Goal: Task Accomplishment & Management: Use online tool/utility

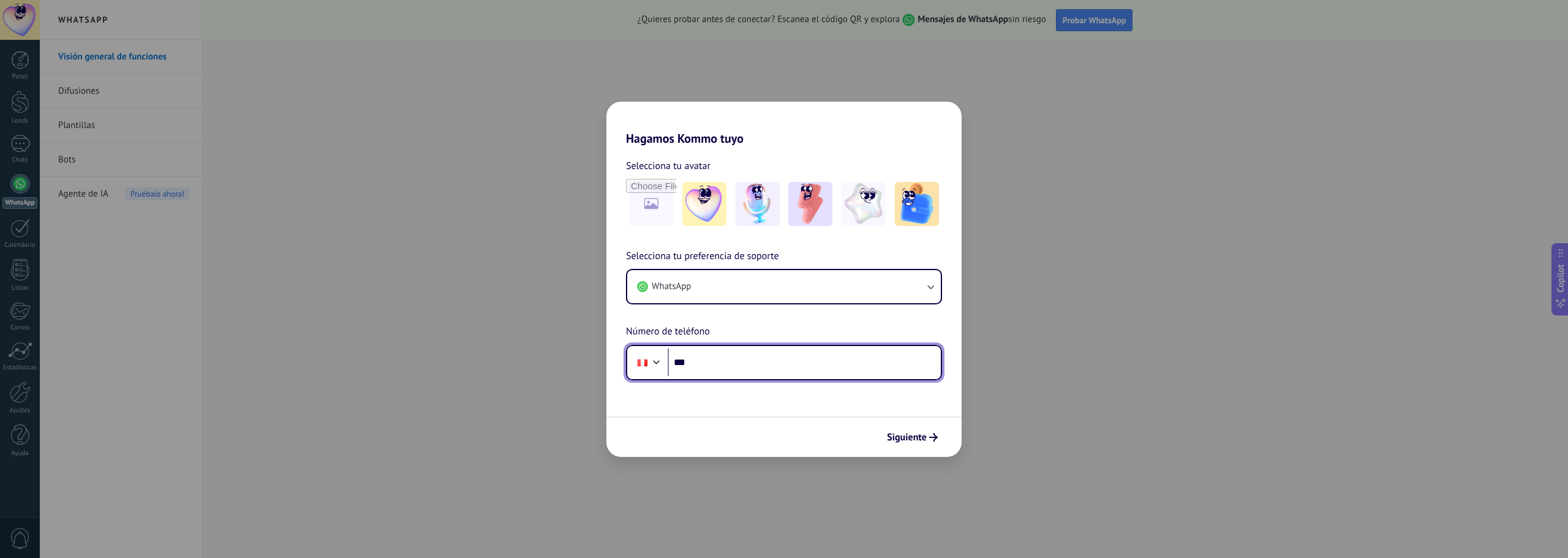
click at [719, 368] on input "***" at bounding box center [804, 363] width 273 height 28
type input "**********"
click at [923, 433] on span "Siguiente" at bounding box center [906, 437] width 40 height 9
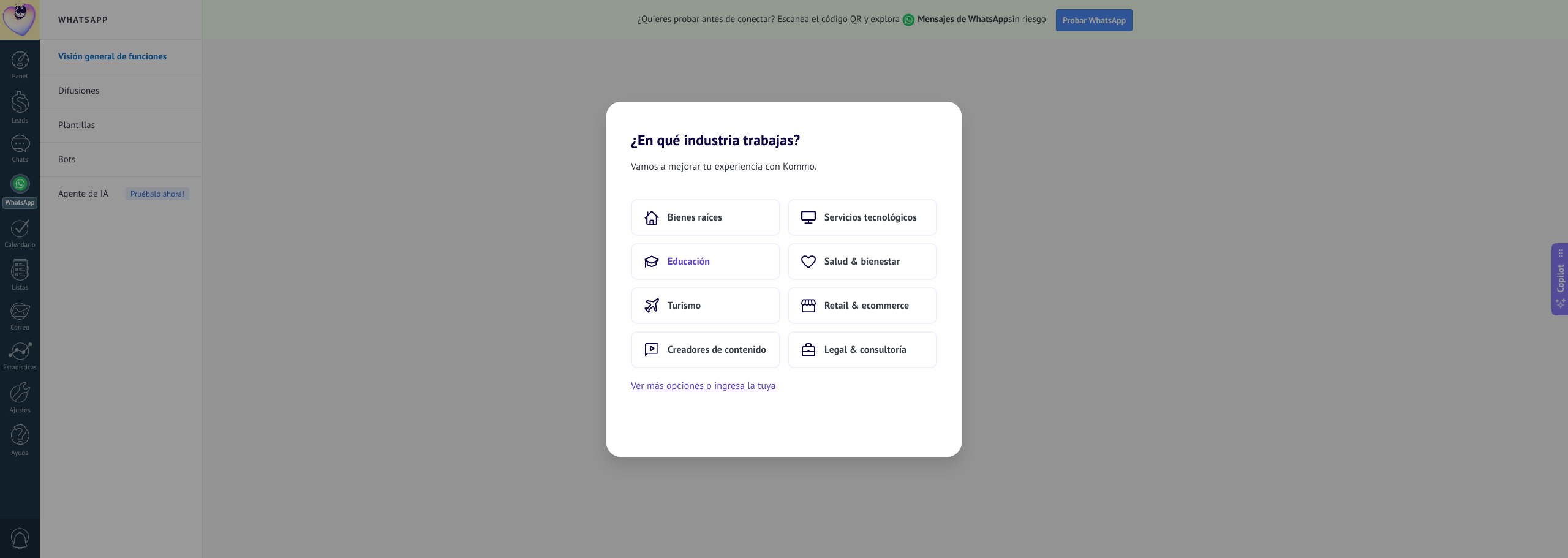
click at [762, 265] on button "Educación" at bounding box center [705, 261] width 150 height 37
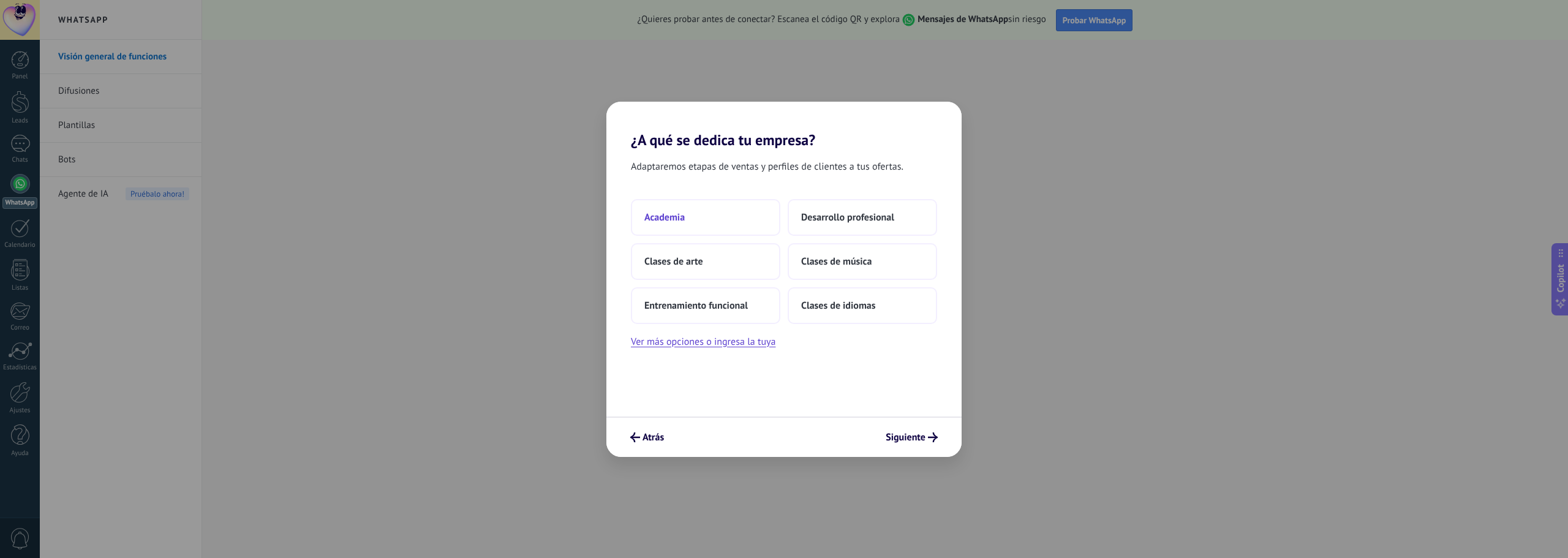
click at [700, 215] on button "Academia" at bounding box center [705, 217] width 150 height 37
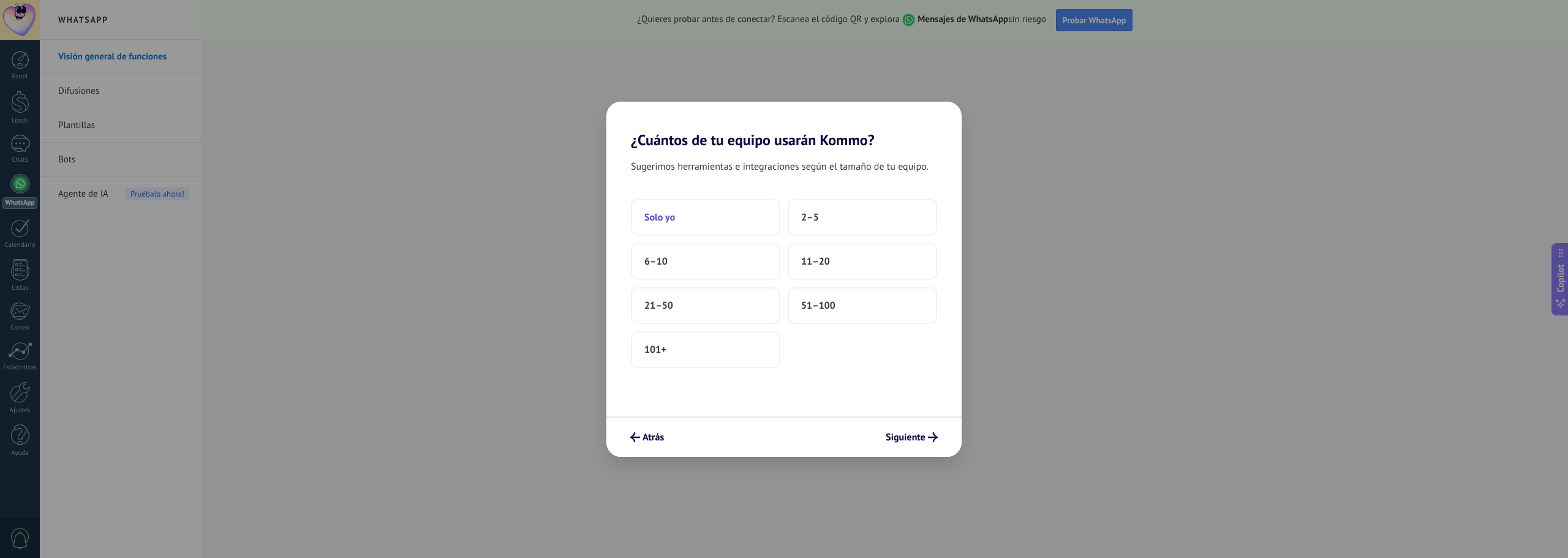
click at [695, 219] on button "Solo yo" at bounding box center [705, 217] width 150 height 37
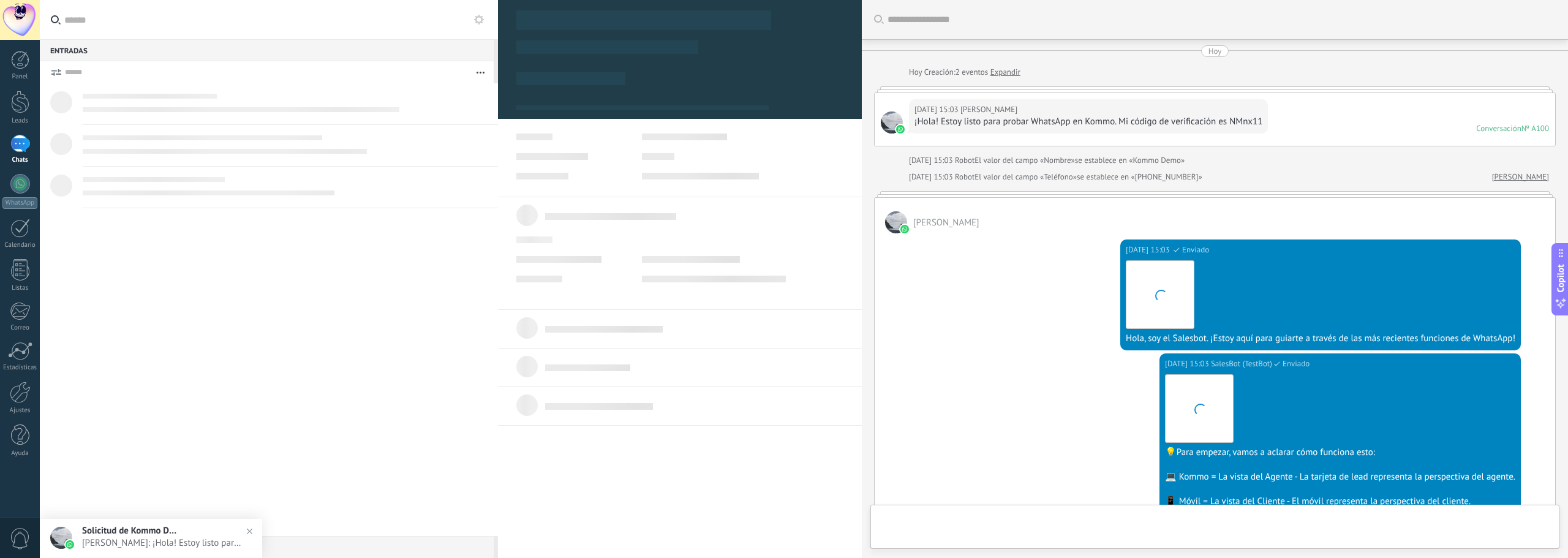
scroll to position [253, 0]
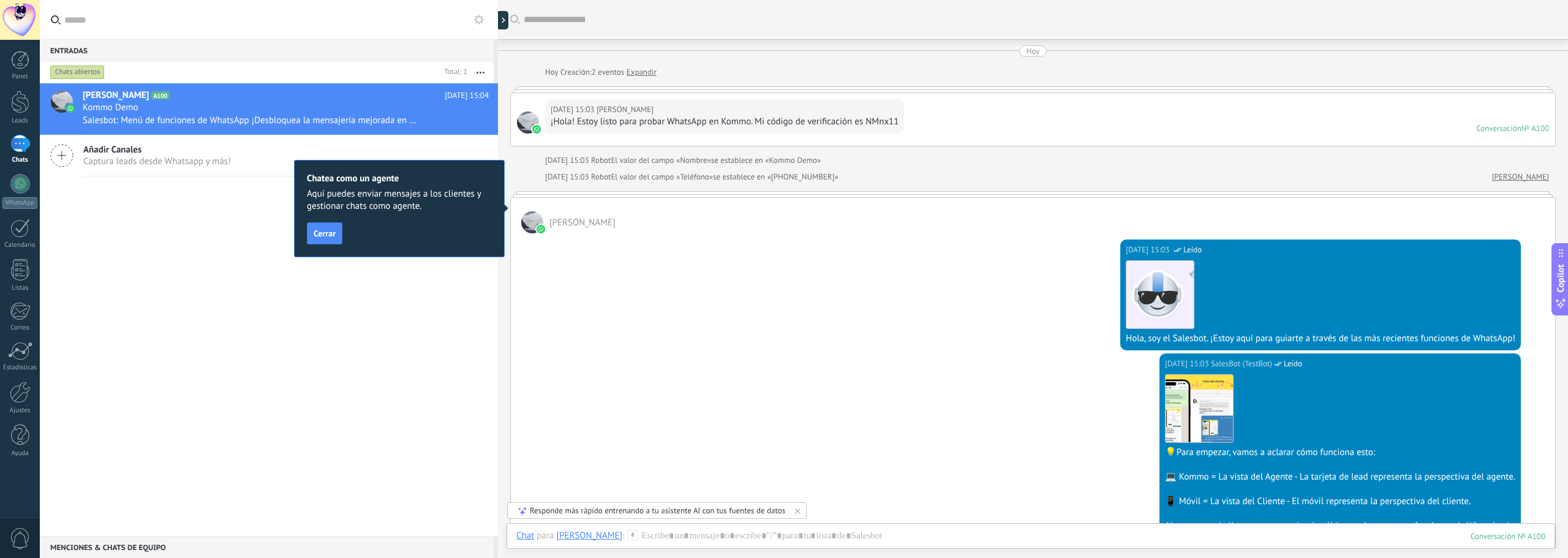
click at [805, 229] on div "[PERSON_NAME]" at bounding box center [1033, 215] width 1044 height 35
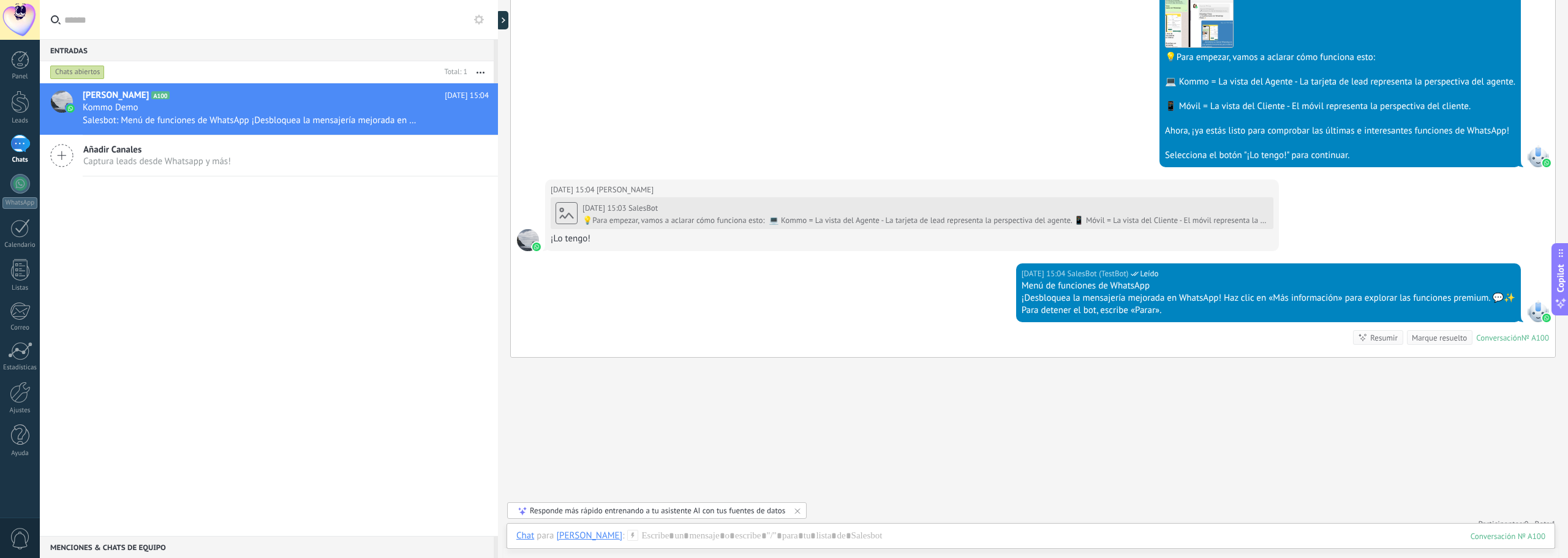
scroll to position [408, 0]
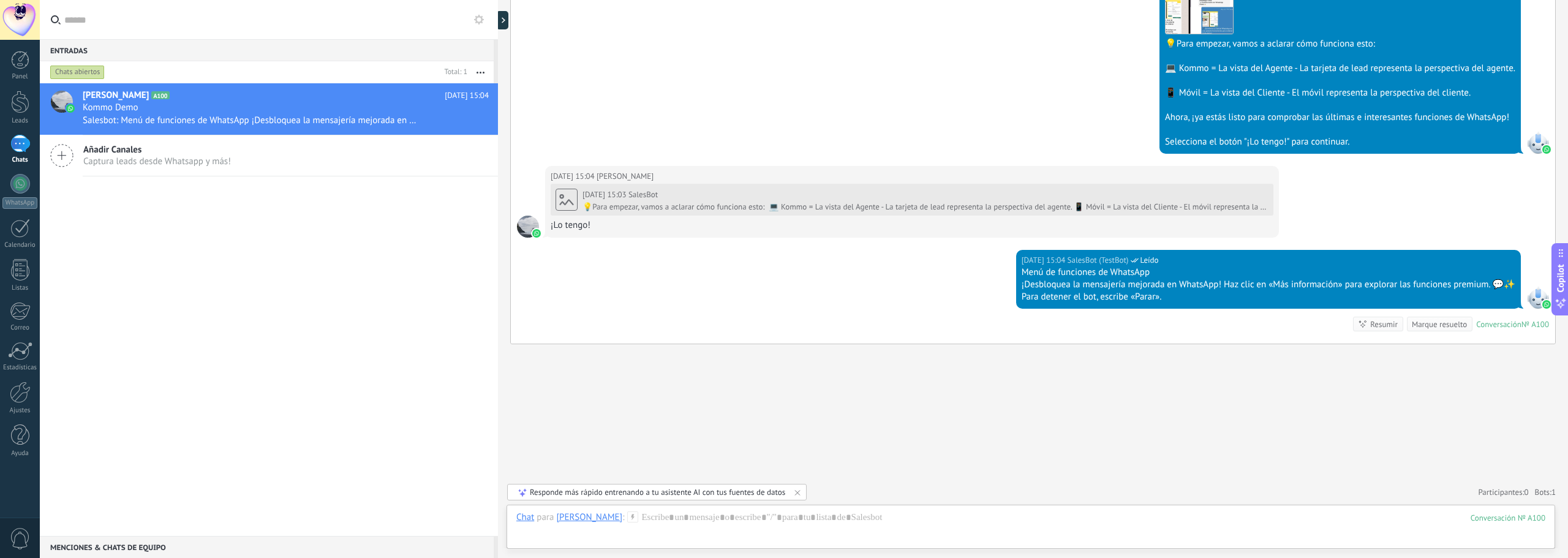
click at [1561, 280] on span "Copilot" at bounding box center [1561, 278] width 12 height 28
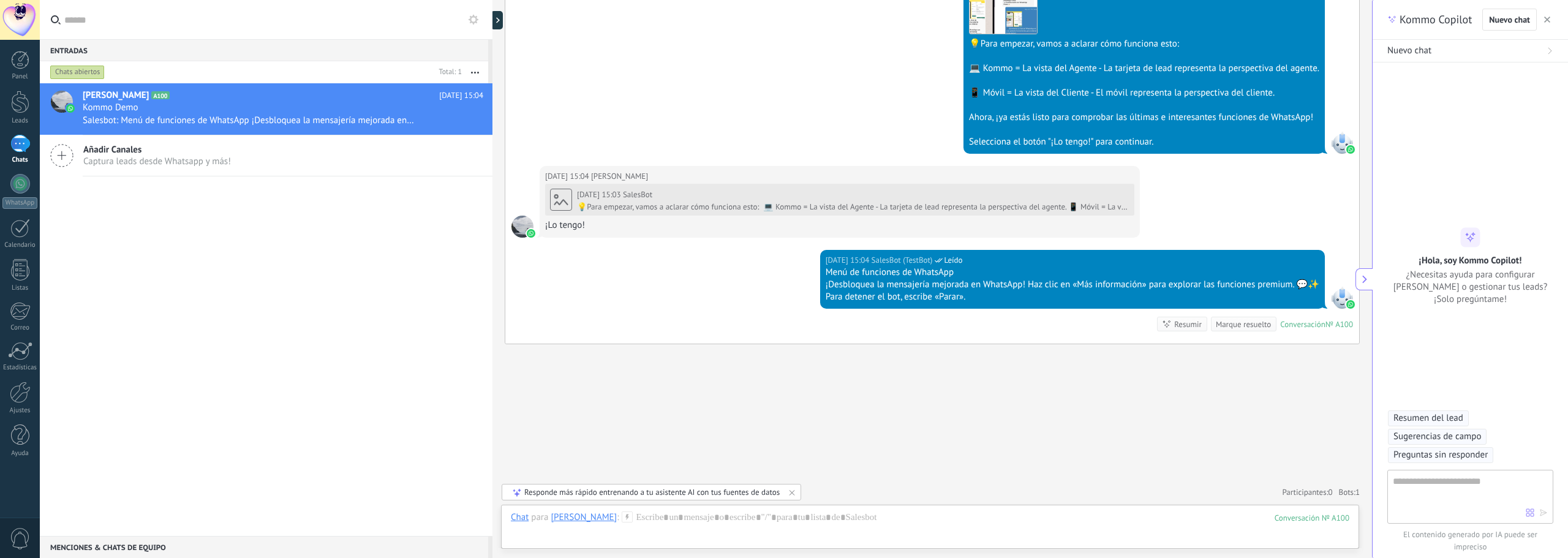
type textarea "**********"
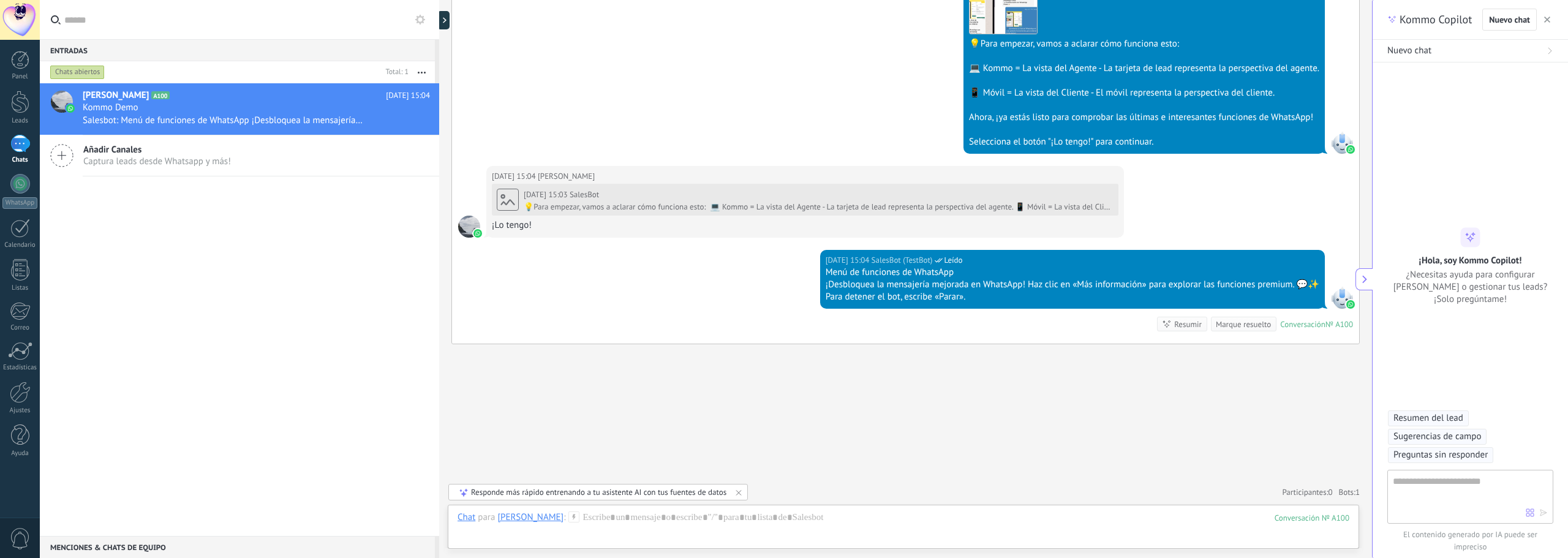
click at [1545, 17] on icon "button" at bounding box center [1547, 19] width 6 height 6
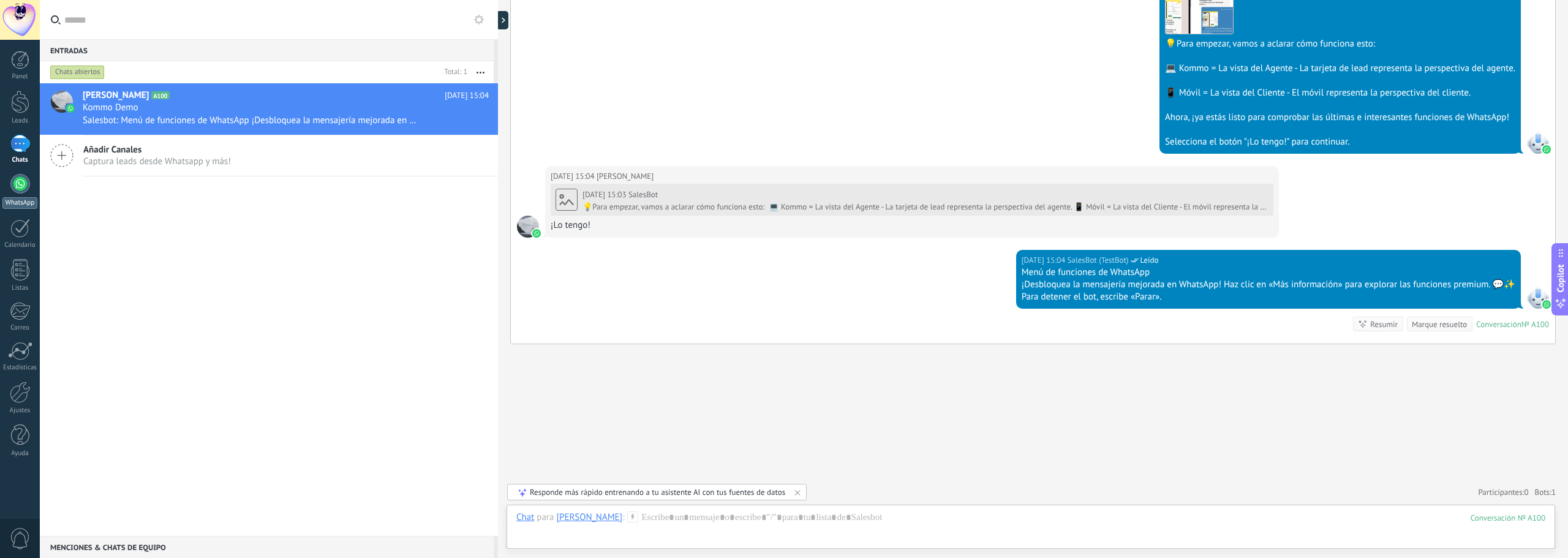
click at [19, 186] on div at bounding box center [20, 184] width 20 height 20
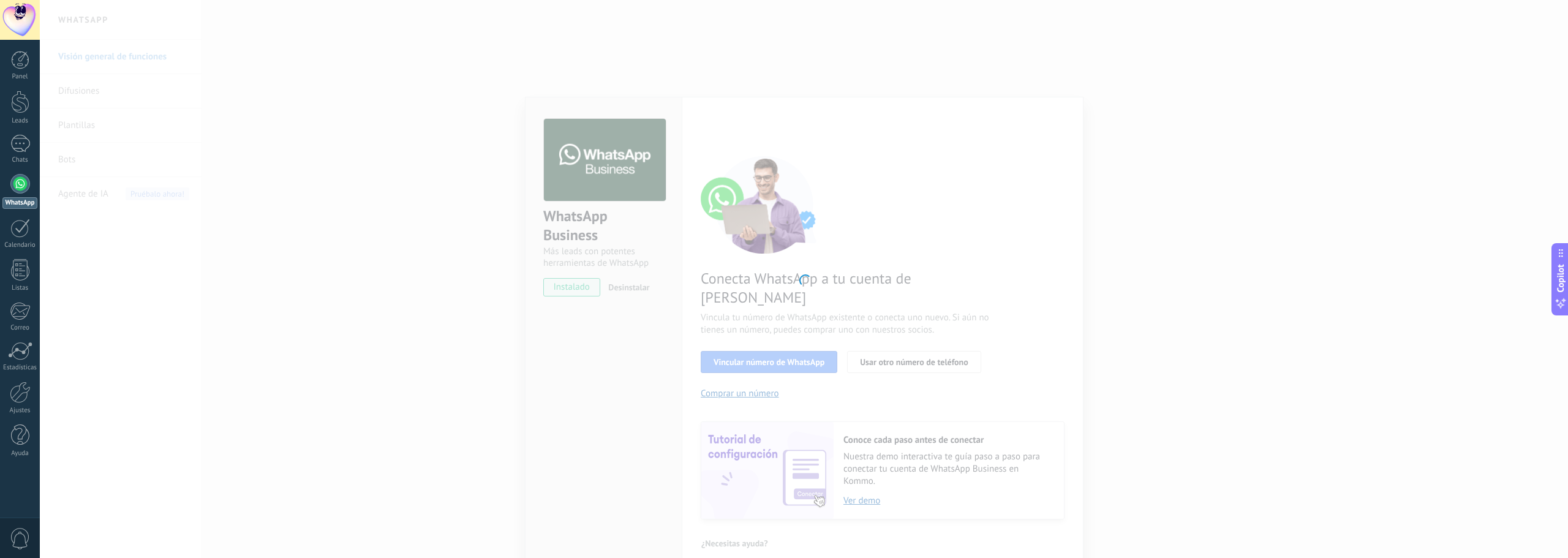
click at [803, 284] on div at bounding box center [804, 279] width 1528 height 558
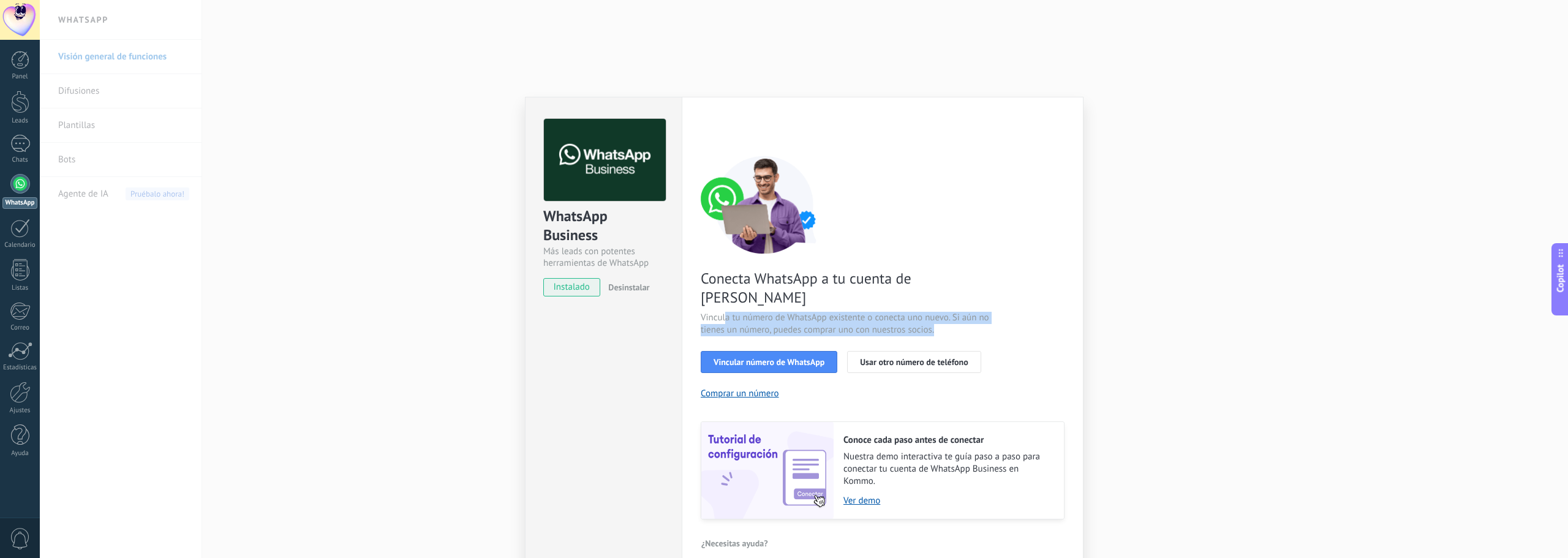
drag, startPoint x: 725, startPoint y: 299, endPoint x: 943, endPoint y: 307, distance: 218.1
click at [943, 312] on span "Vincula tu número de WhatsApp existente o conecta uno nuevo. Si aún no tienes u…" at bounding box center [846, 324] width 291 height 24
click at [946, 312] on span "Vincula tu número de WhatsApp existente o conecta uno nuevo. Si aún no tienes u…" at bounding box center [846, 324] width 291 height 24
click at [810, 534] on div "¿Necesitas ayuda?" at bounding box center [882, 543] width 364 height 18
click at [750, 358] on span "Vincular número de WhatsApp" at bounding box center [769, 362] width 111 height 9
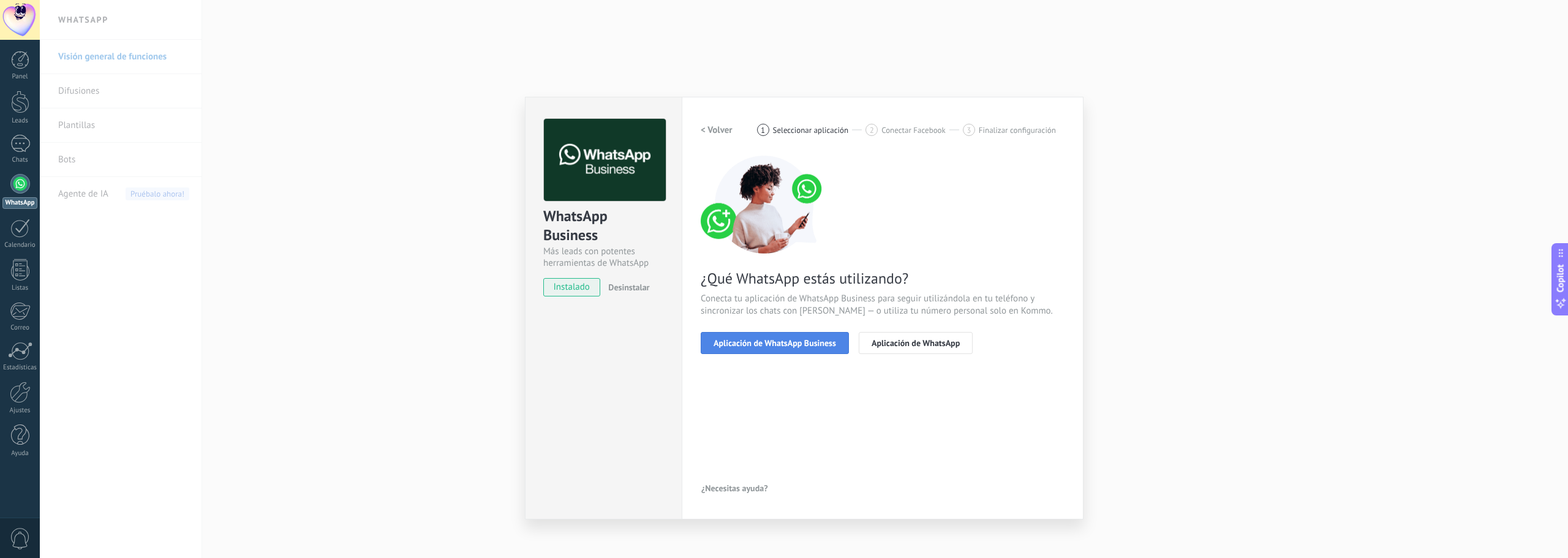
click at [806, 341] on span "Aplicación de WhatsApp Business" at bounding box center [774, 343] width 123 height 9
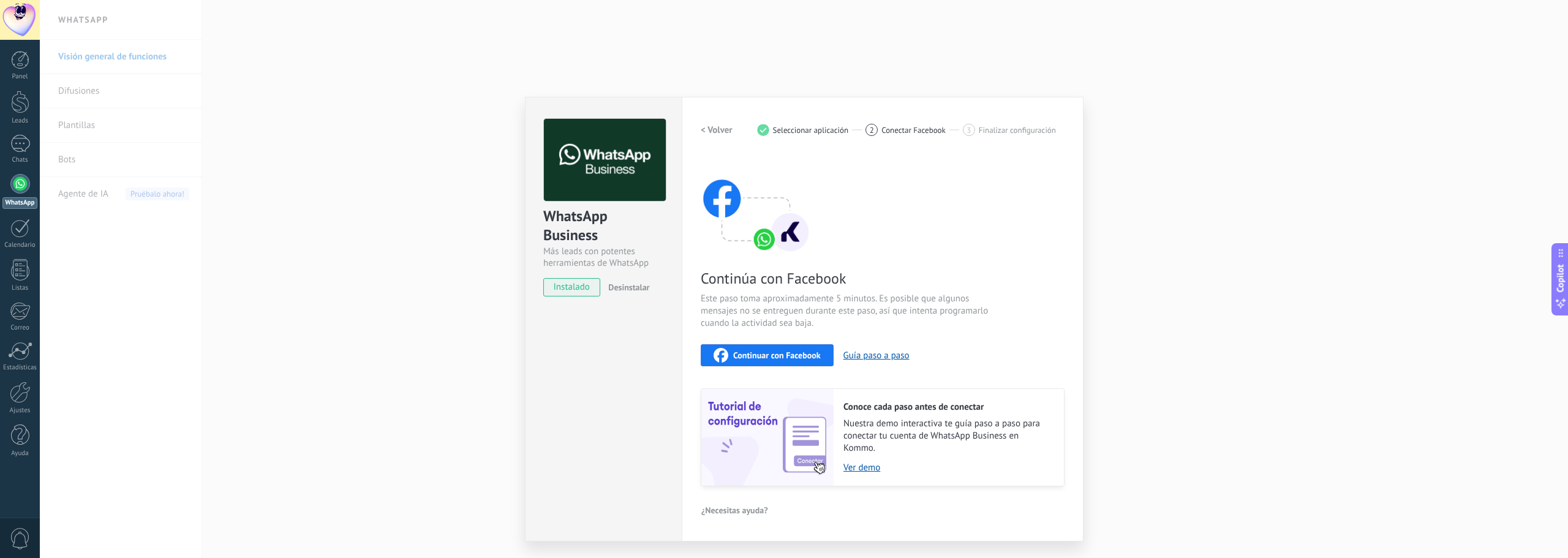
click at [805, 355] on span "Continuar con Facebook" at bounding box center [776, 355] width 87 height 9
click at [790, 353] on span "Continuar con Facebook" at bounding box center [776, 355] width 87 height 9
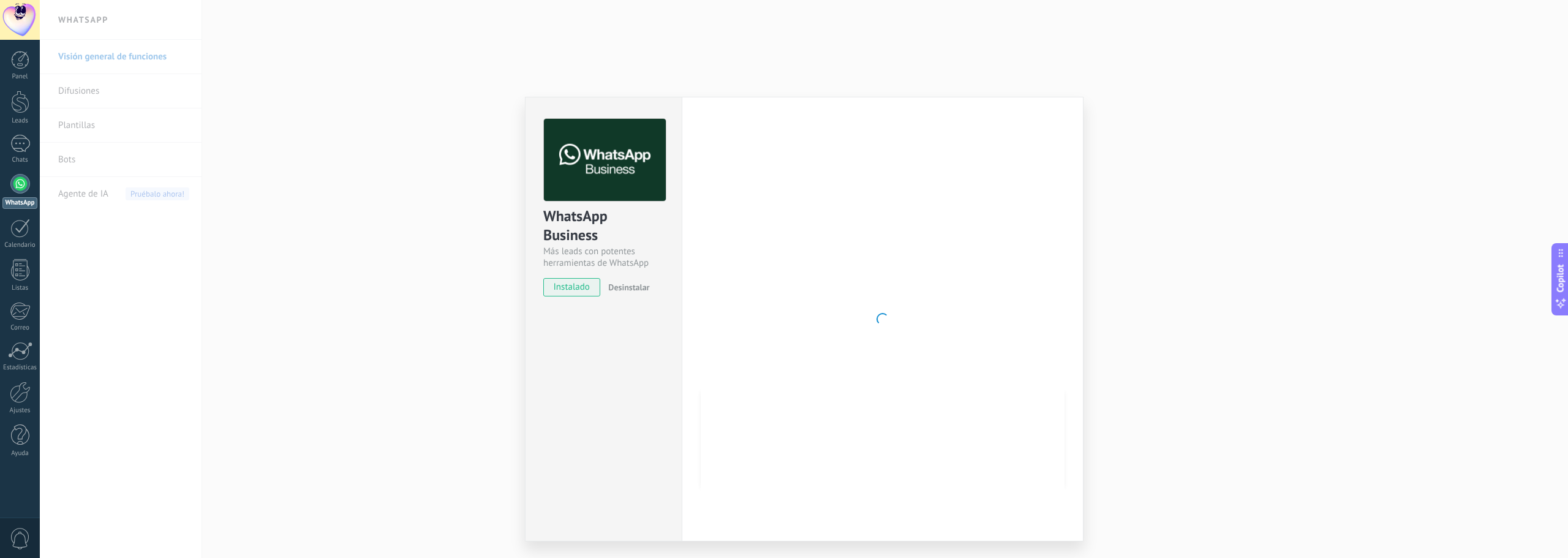
click at [860, 314] on div at bounding box center [882, 318] width 364 height 400
click at [577, 291] on span "instalado" at bounding box center [572, 287] width 56 height 18
click at [631, 288] on span "Desinstalar" at bounding box center [629, 287] width 41 height 11
click at [1143, 144] on div "WhatsApp Business Más leads con potentes herramientas de WhatsApp instalado Des…" at bounding box center [804, 279] width 1528 height 558
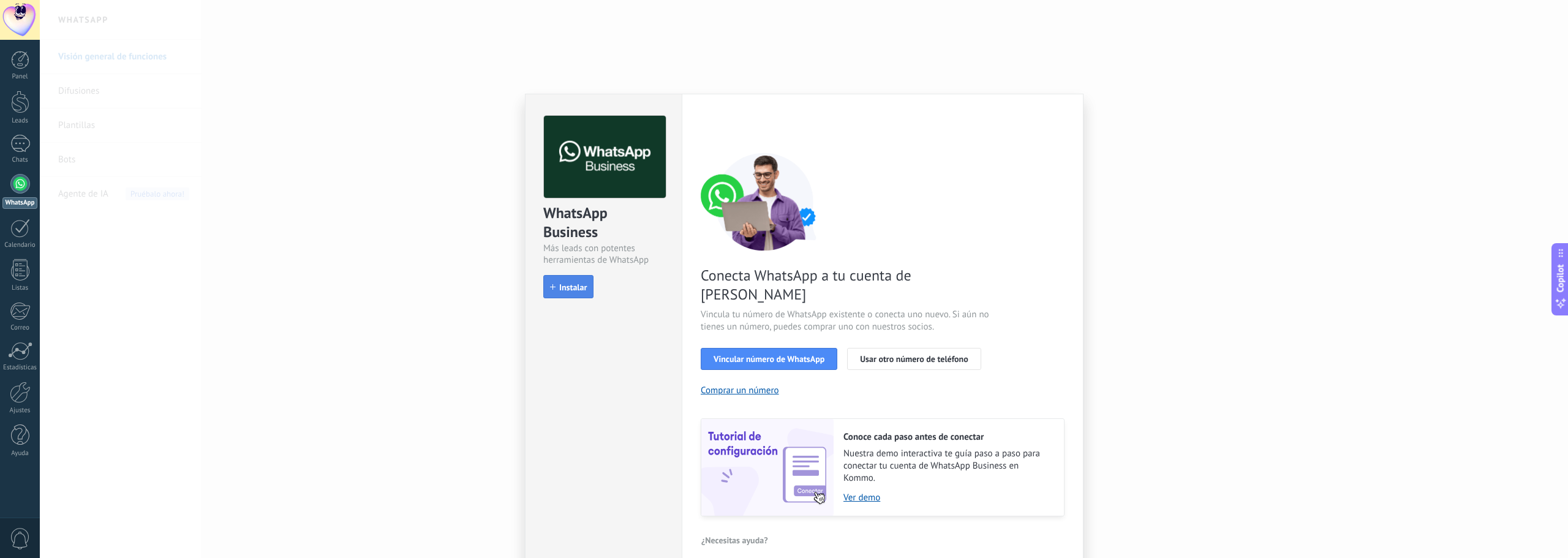
click at [581, 286] on span "Instalar" at bounding box center [573, 287] width 28 height 9
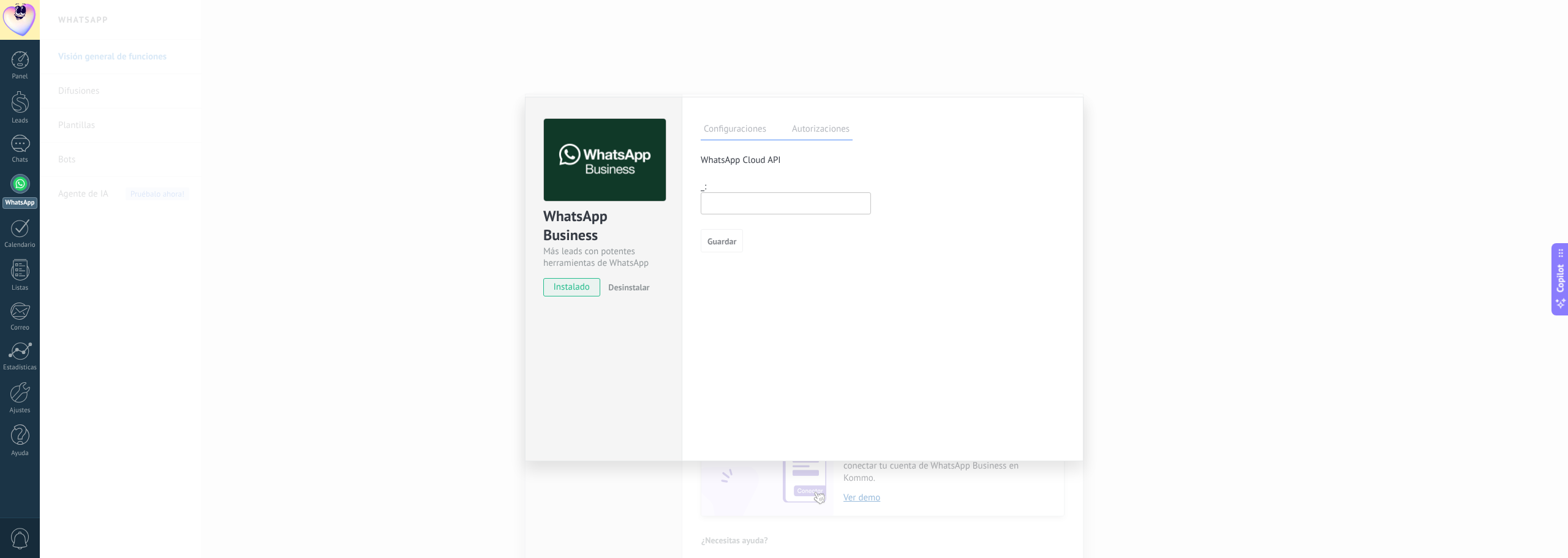
click at [803, 133] on label "Autorizaciones" at bounding box center [821, 131] width 64 height 18
click at [733, 133] on label "Configuraciones" at bounding box center [734, 131] width 68 height 18
click at [1200, 137] on div "WhatsApp Business Más leads con potentes herramientas de WhatsApp instalado Des…" at bounding box center [804, 279] width 1528 height 558
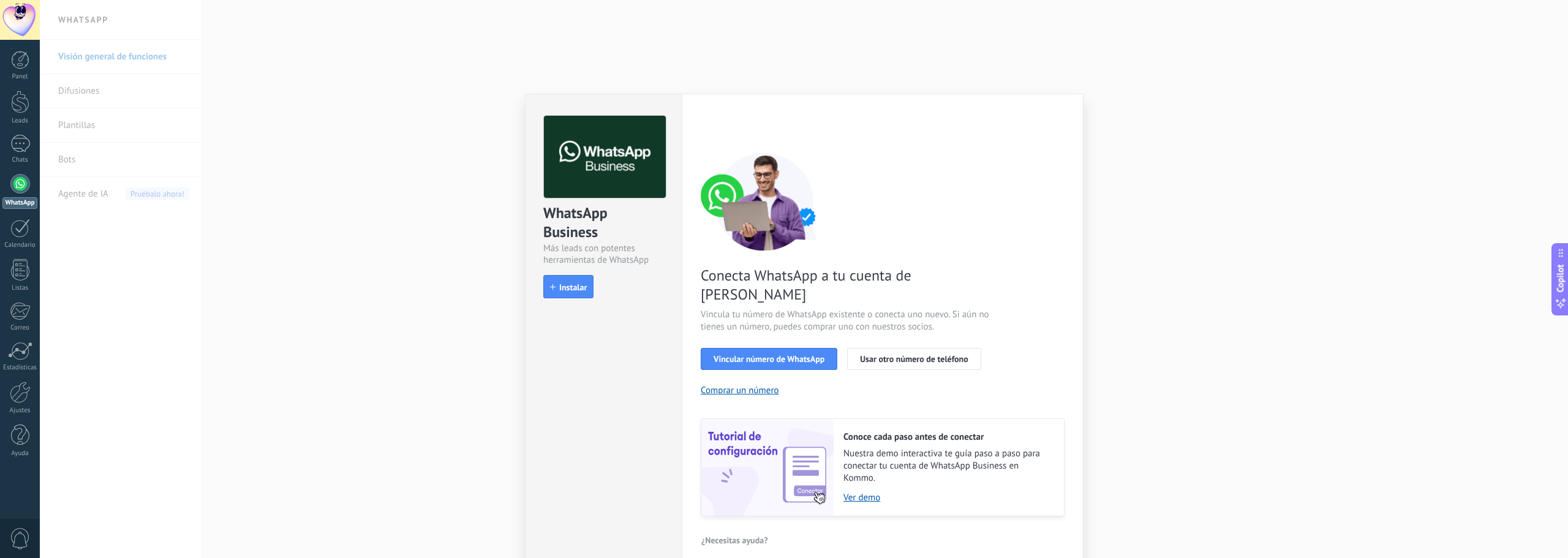
click at [1215, 107] on div "WhatsApp Business Más leads con potentes herramientas de WhatsApp install Insta…" at bounding box center [804, 279] width 1528 height 558
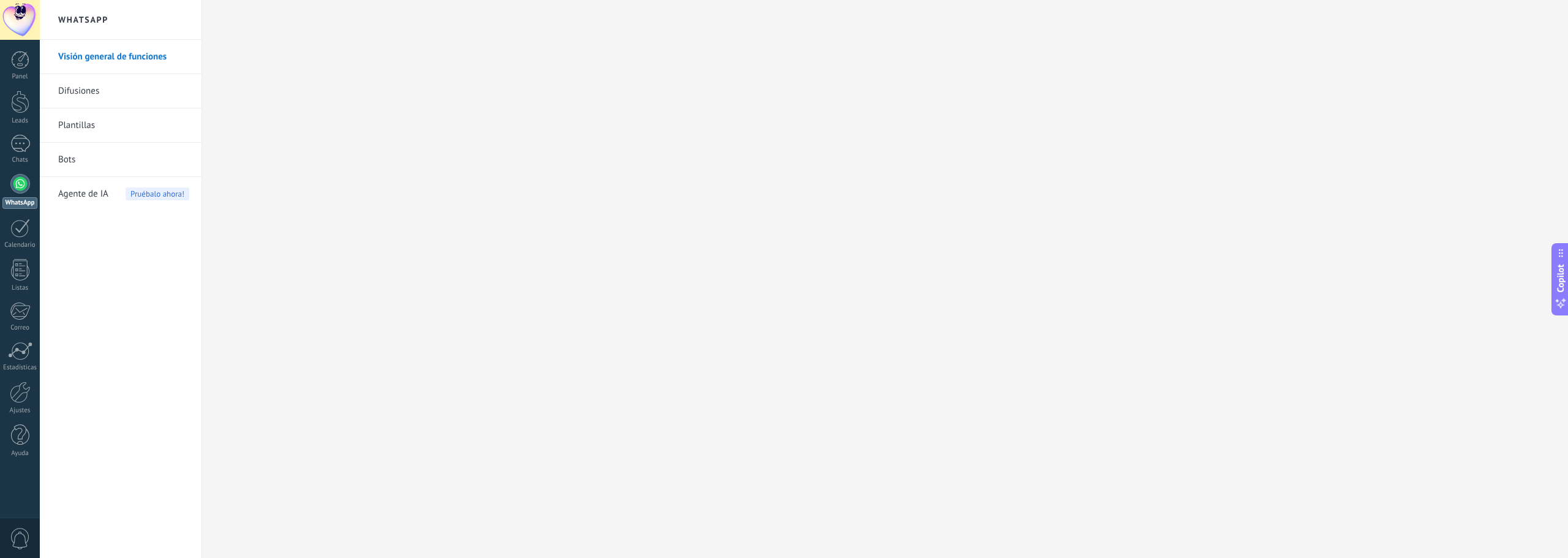
click at [23, 178] on div at bounding box center [20, 184] width 20 height 20
click at [97, 91] on body ".abccls-1,.abccls-2{fill-rule:evenodd}.abccls-2{fill:#fff} .abfcls-1{fill:none}…" at bounding box center [784, 279] width 1568 height 558
click at [22, 58] on div at bounding box center [20, 60] width 18 height 18
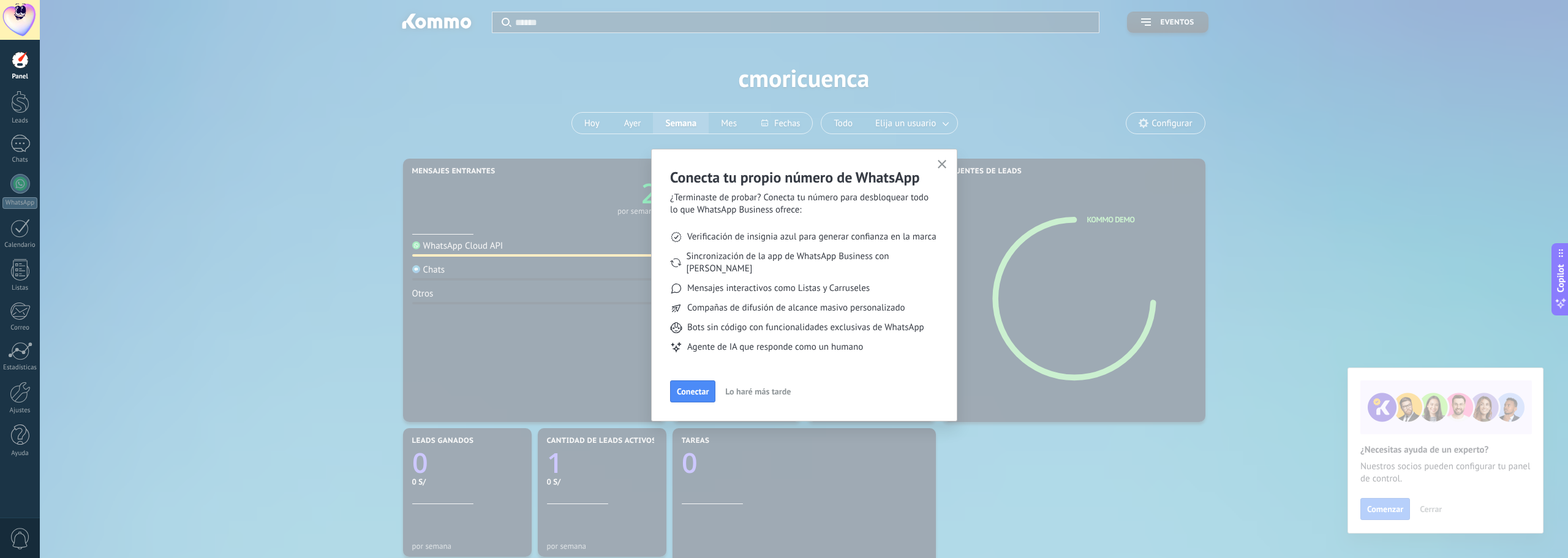
click at [944, 163] on use "button" at bounding box center [942, 165] width 9 height 9
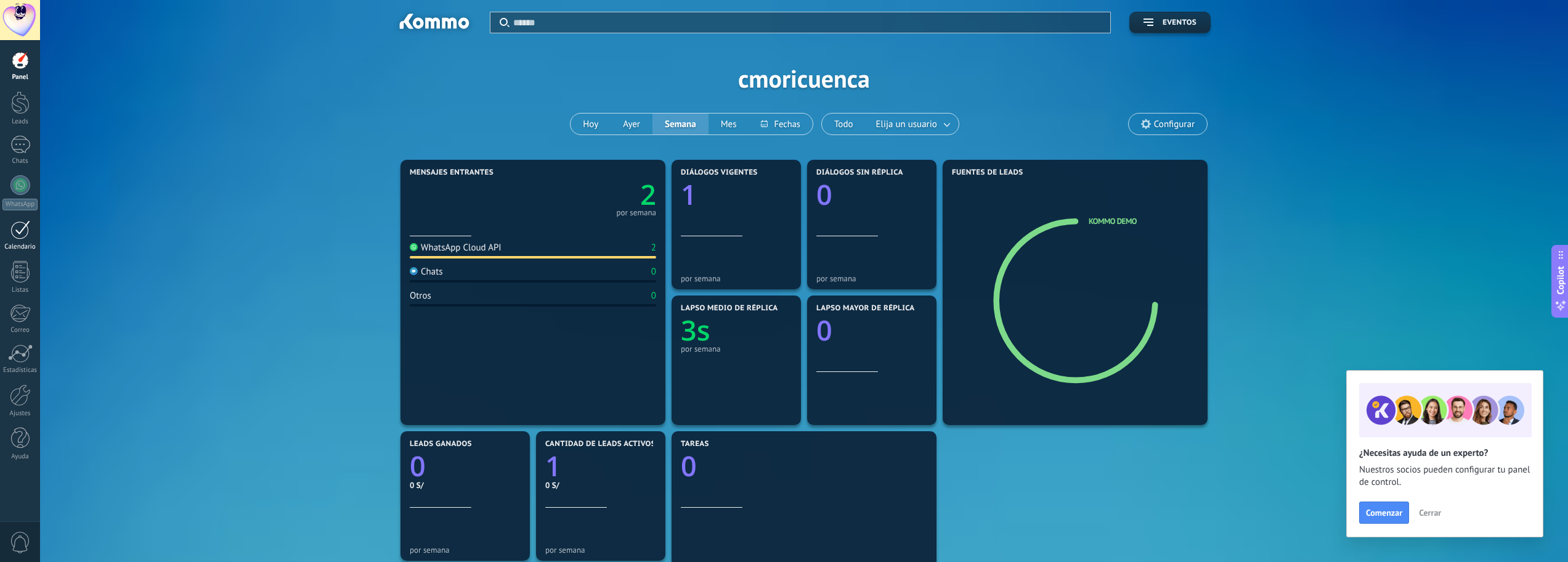
click at [26, 231] on div at bounding box center [20, 230] width 20 height 19
